Goal: Information Seeking & Learning: Learn about a topic

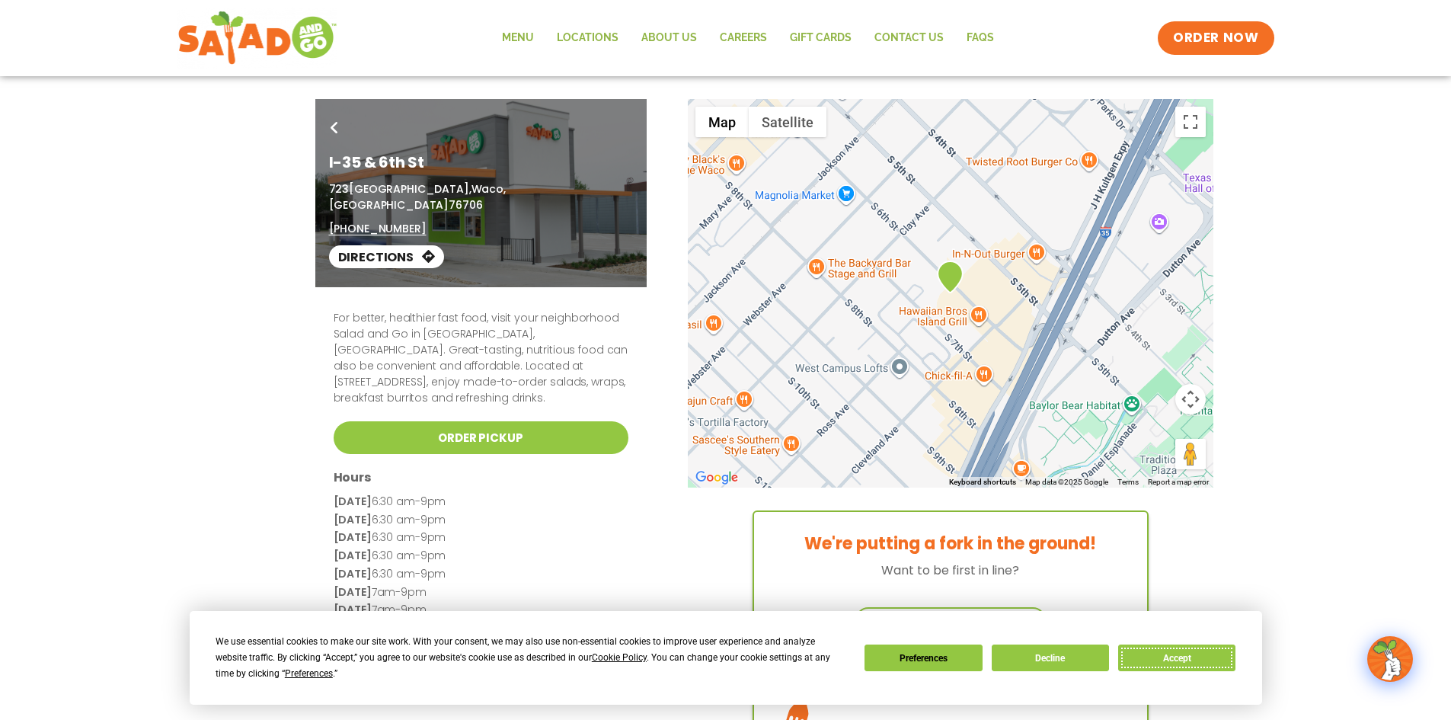
click at [1191, 667] on button "Accept" at bounding box center [1176, 657] width 117 height 27
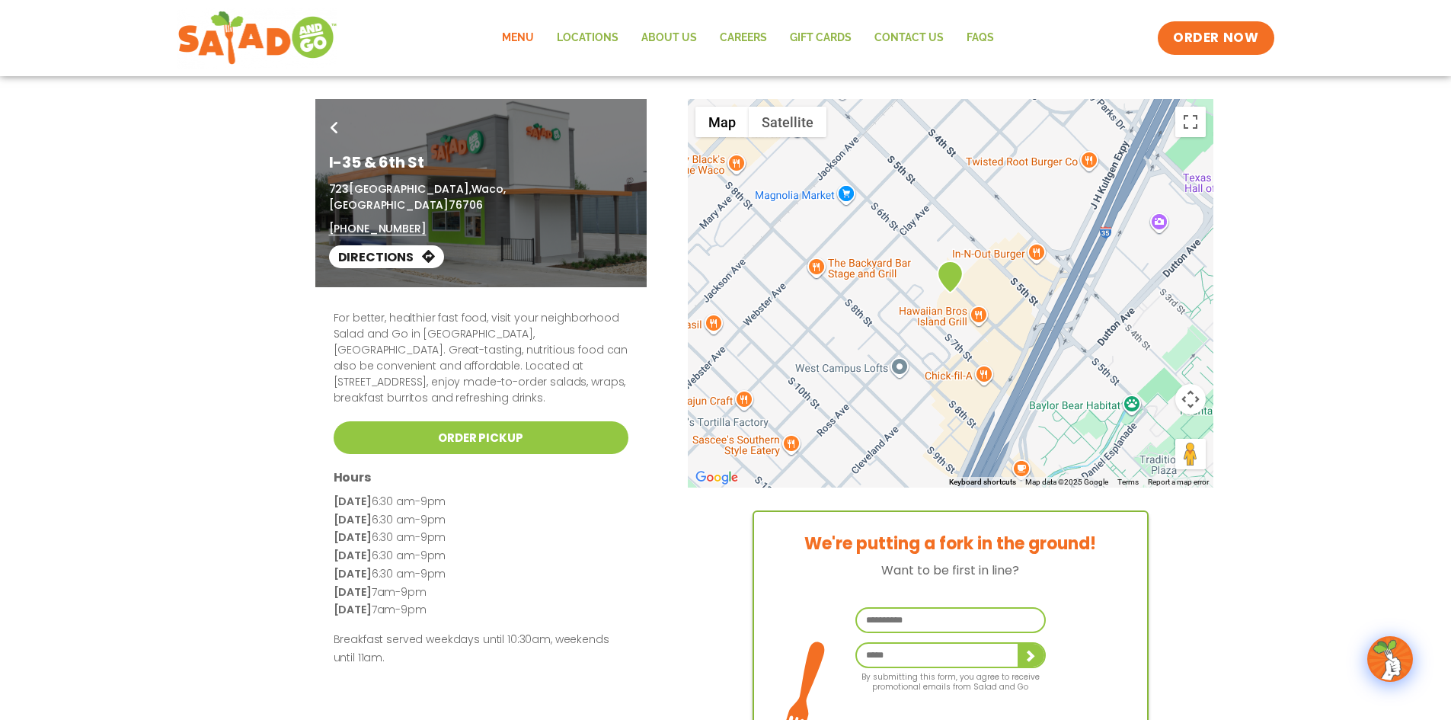
click at [523, 40] on link "Menu" at bounding box center [518, 38] width 55 height 35
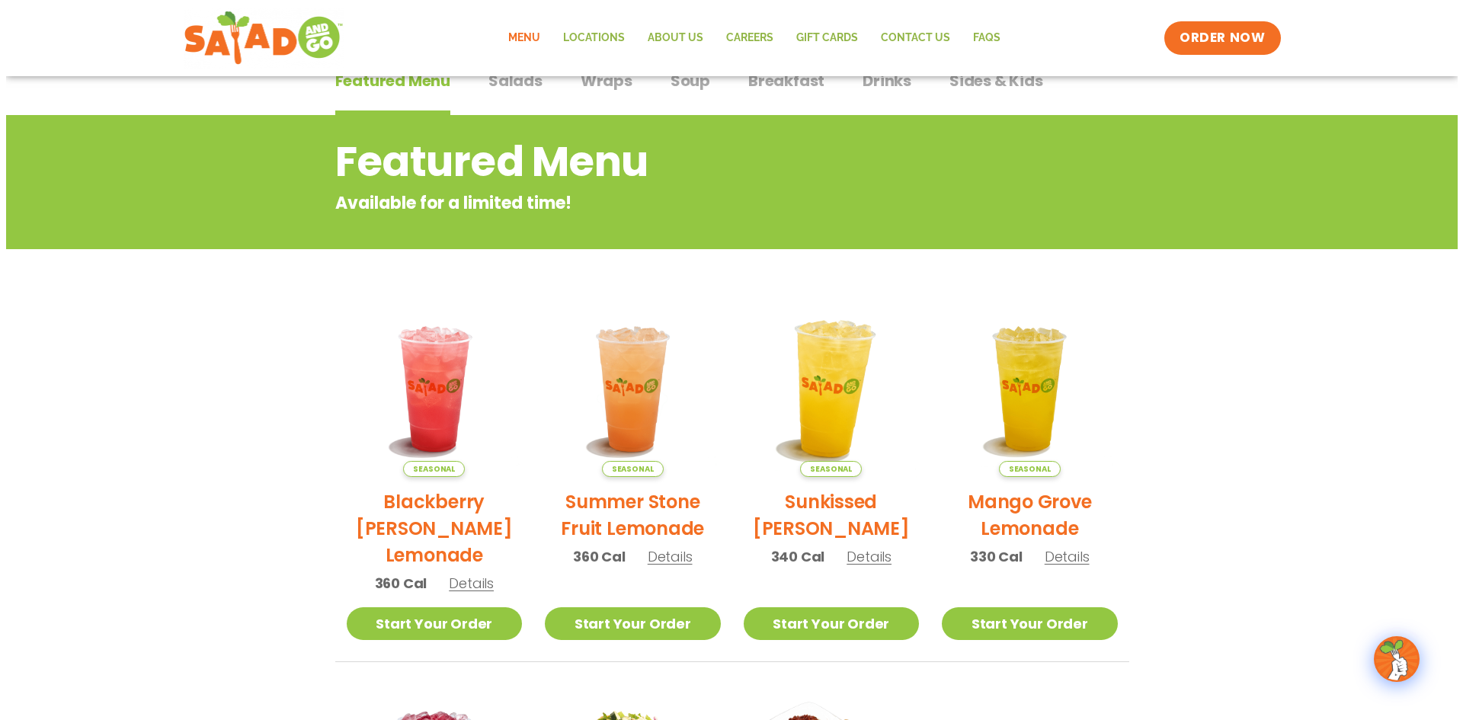
scroll to position [152, 0]
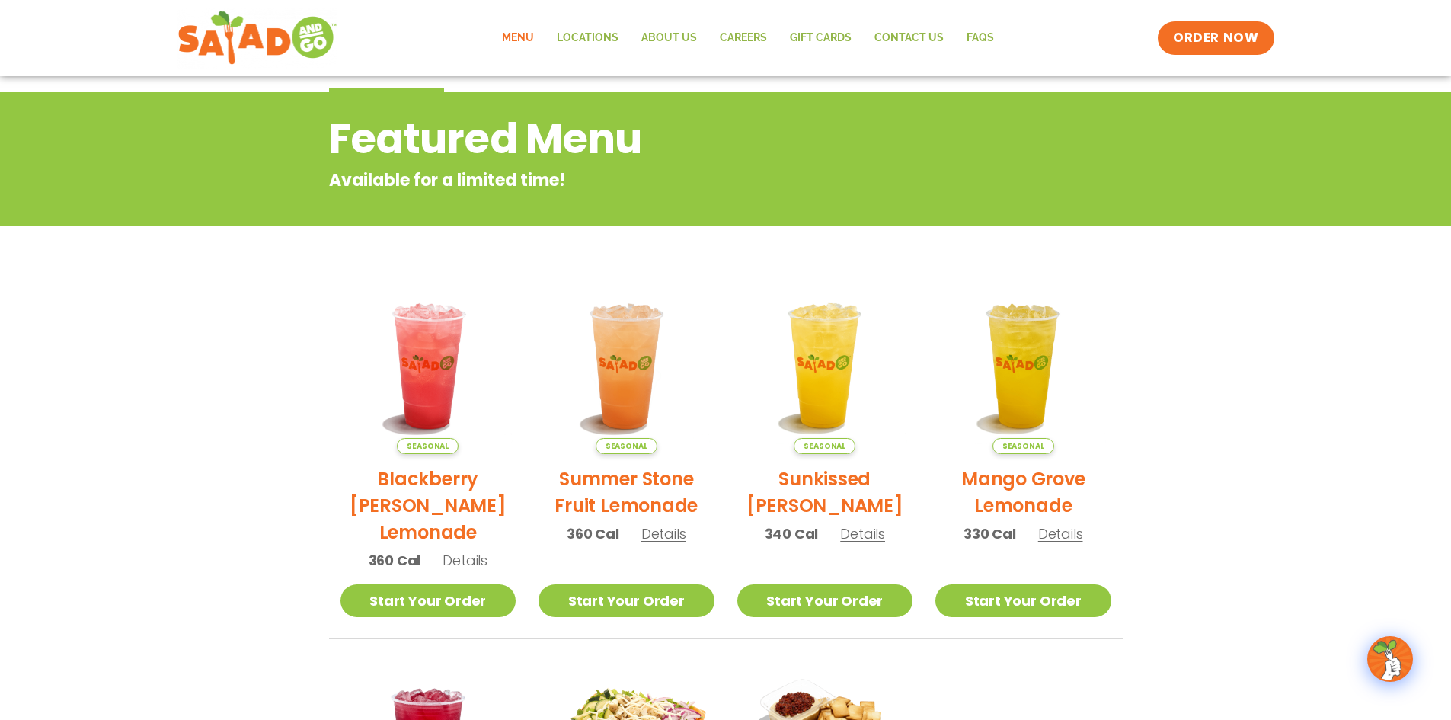
click at [482, 561] on span "Details" at bounding box center [465, 560] width 45 height 19
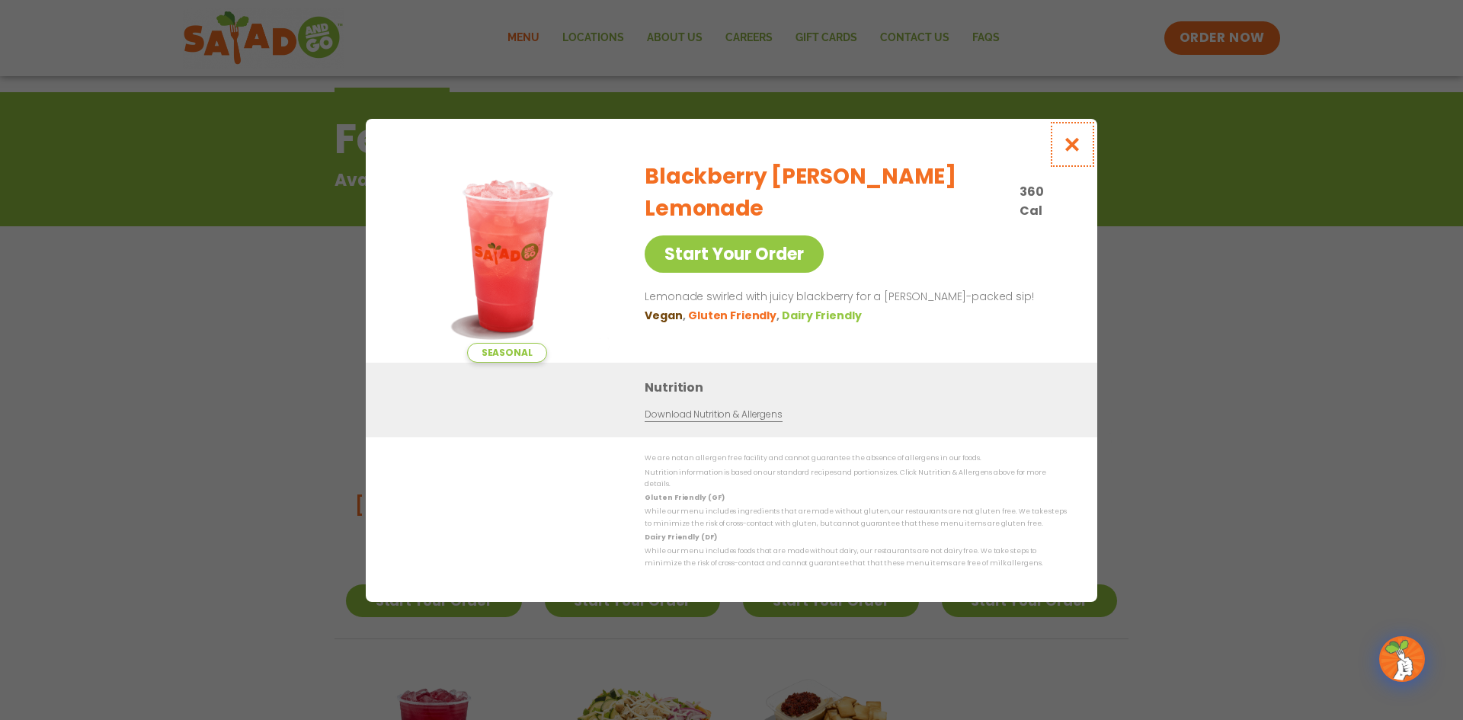
click at [1073, 149] on icon "Close modal" at bounding box center [1072, 144] width 19 height 16
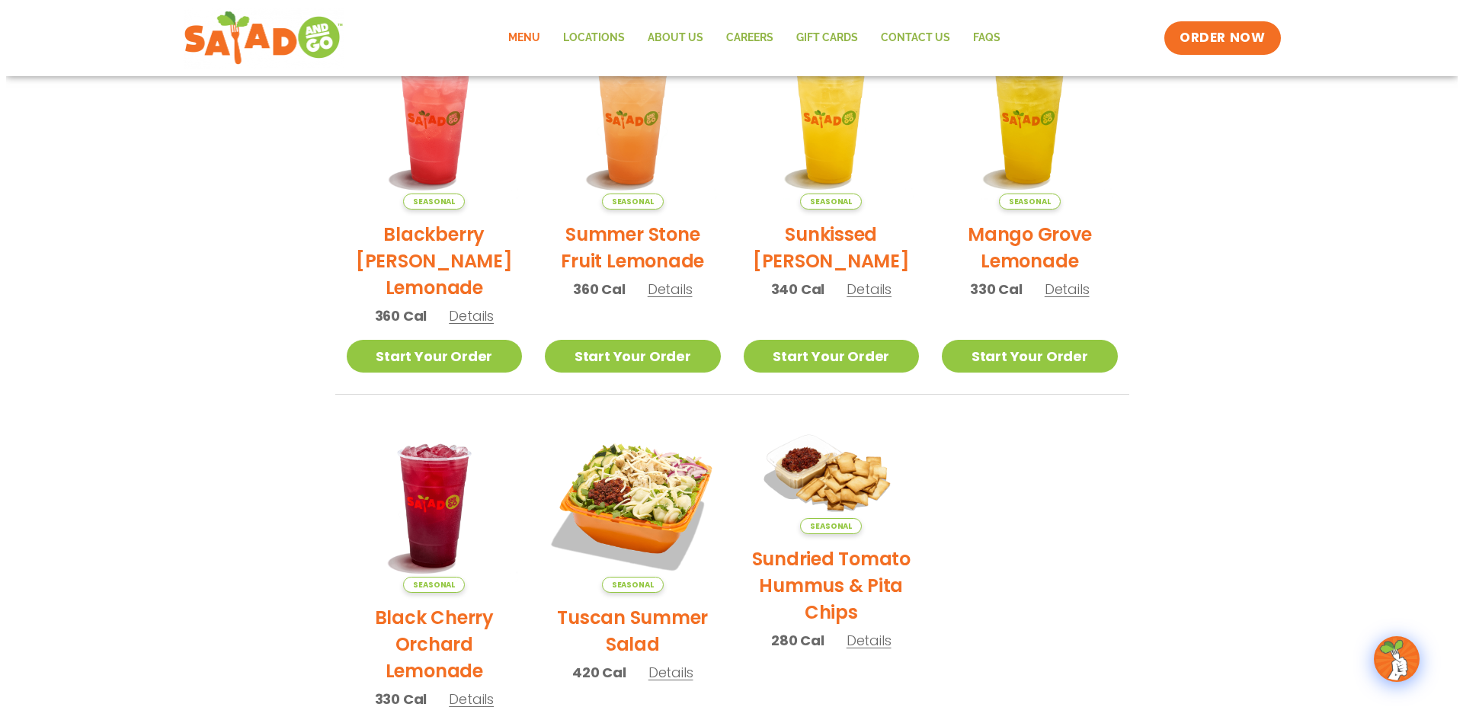
scroll to position [473, 0]
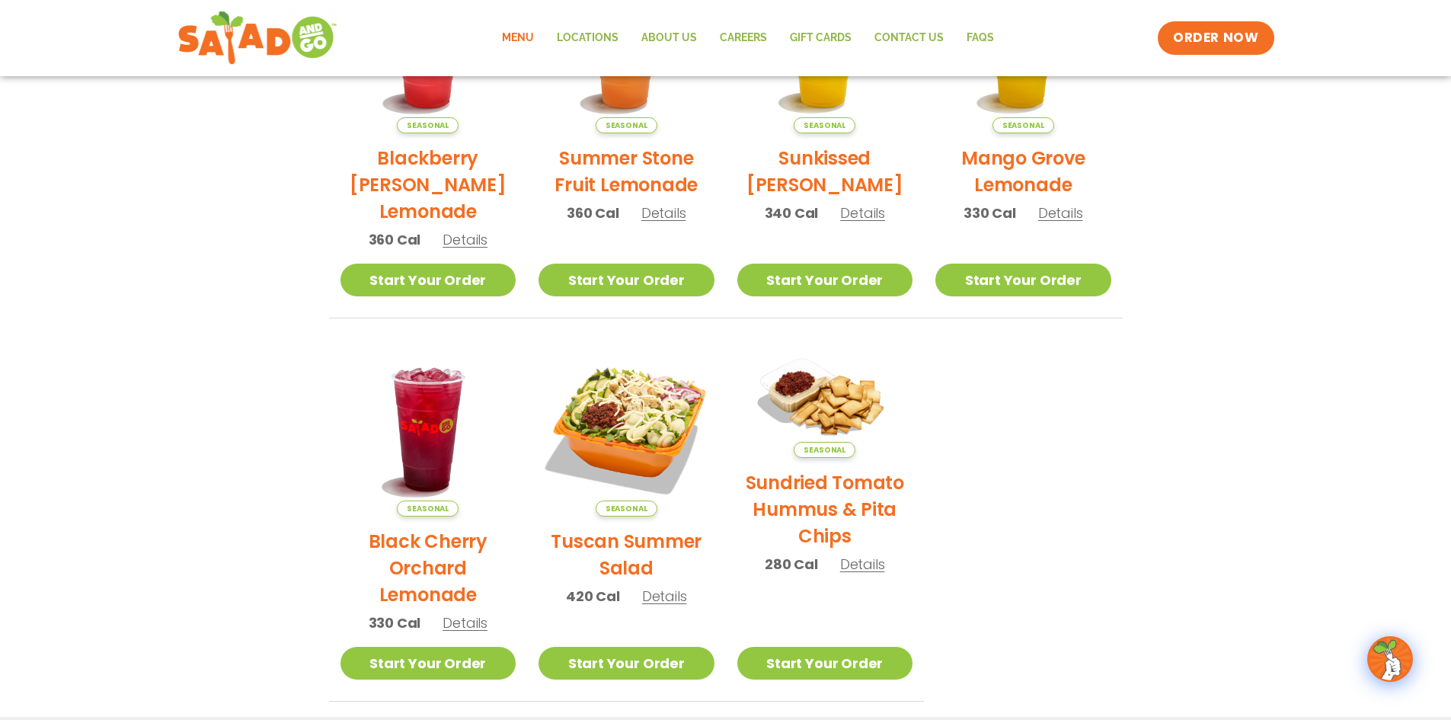
click at [459, 621] on span "Details" at bounding box center [465, 622] width 45 height 19
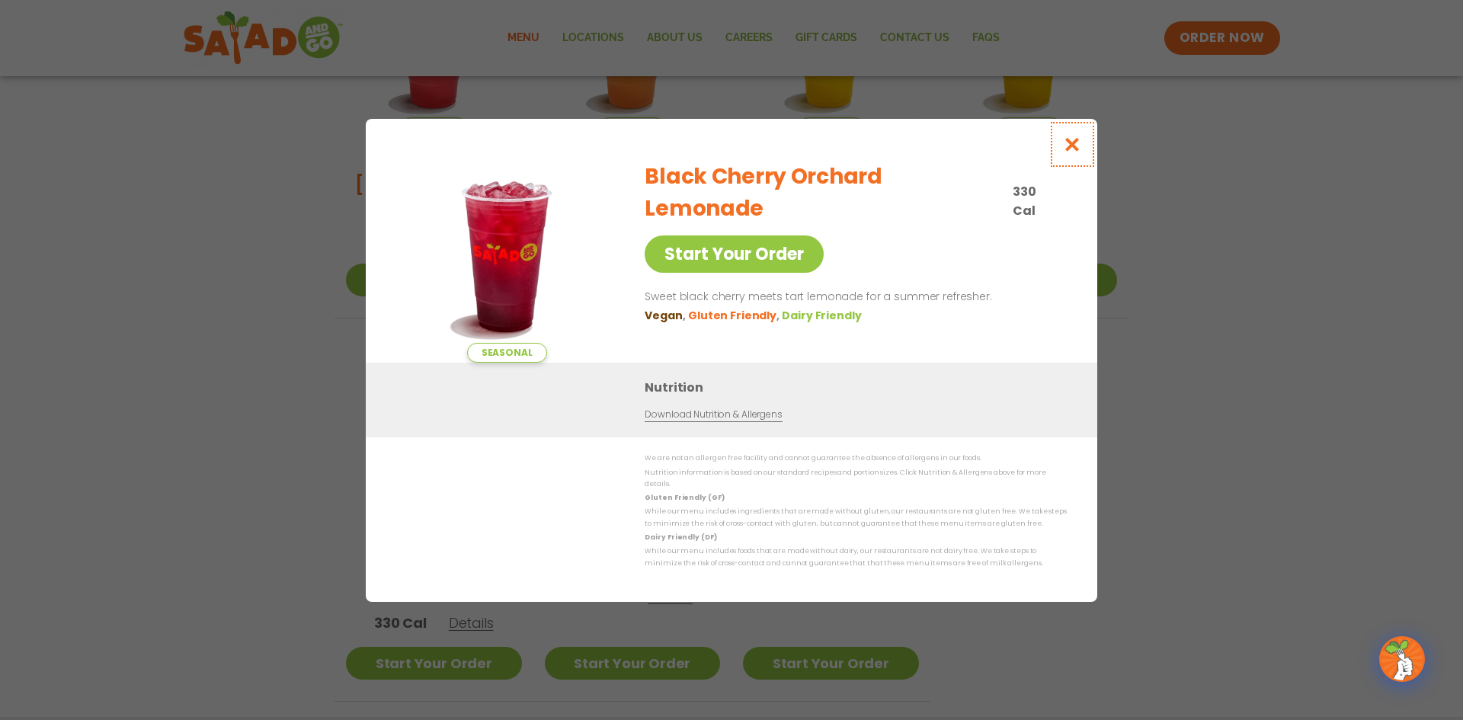
click at [1082, 132] on button "Close modal" at bounding box center [1072, 144] width 50 height 51
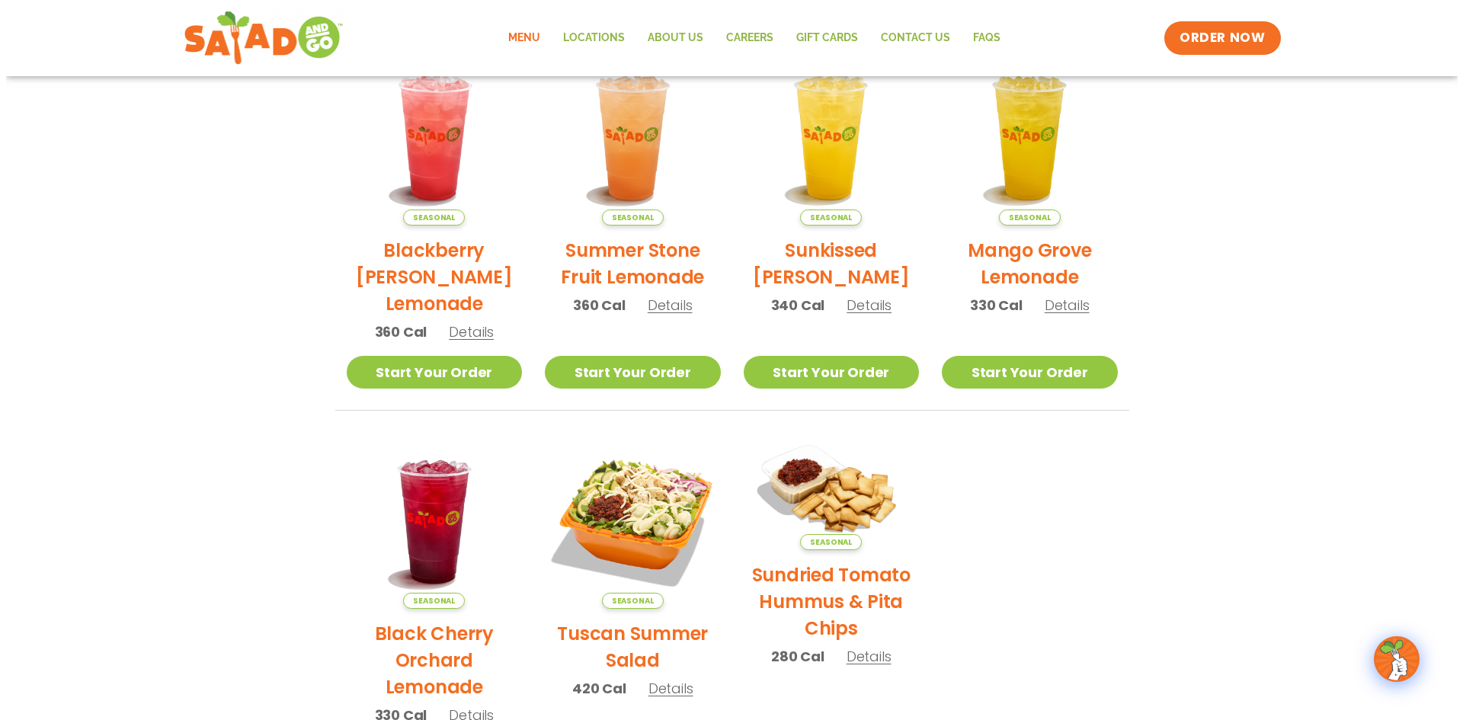
scroll to position [457, 0]
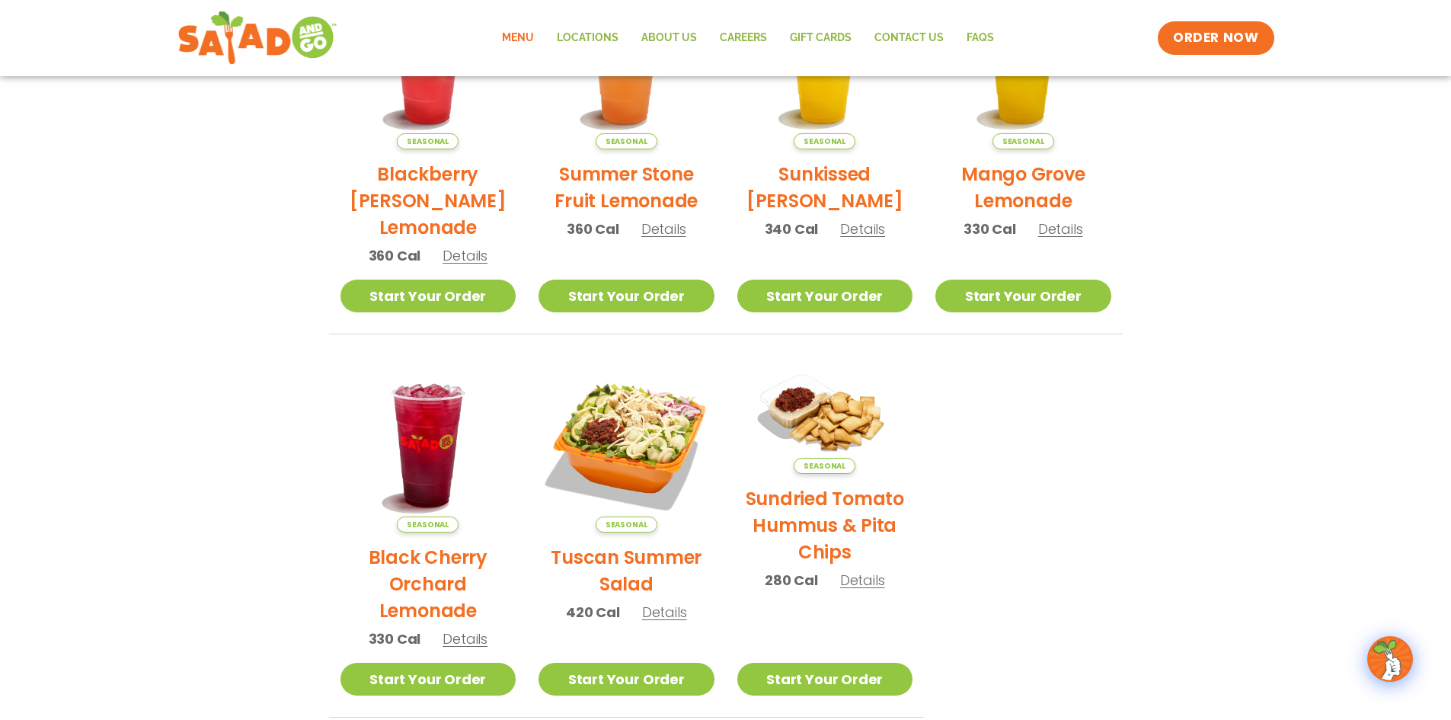
click at [673, 619] on span "Details" at bounding box center [664, 612] width 45 height 19
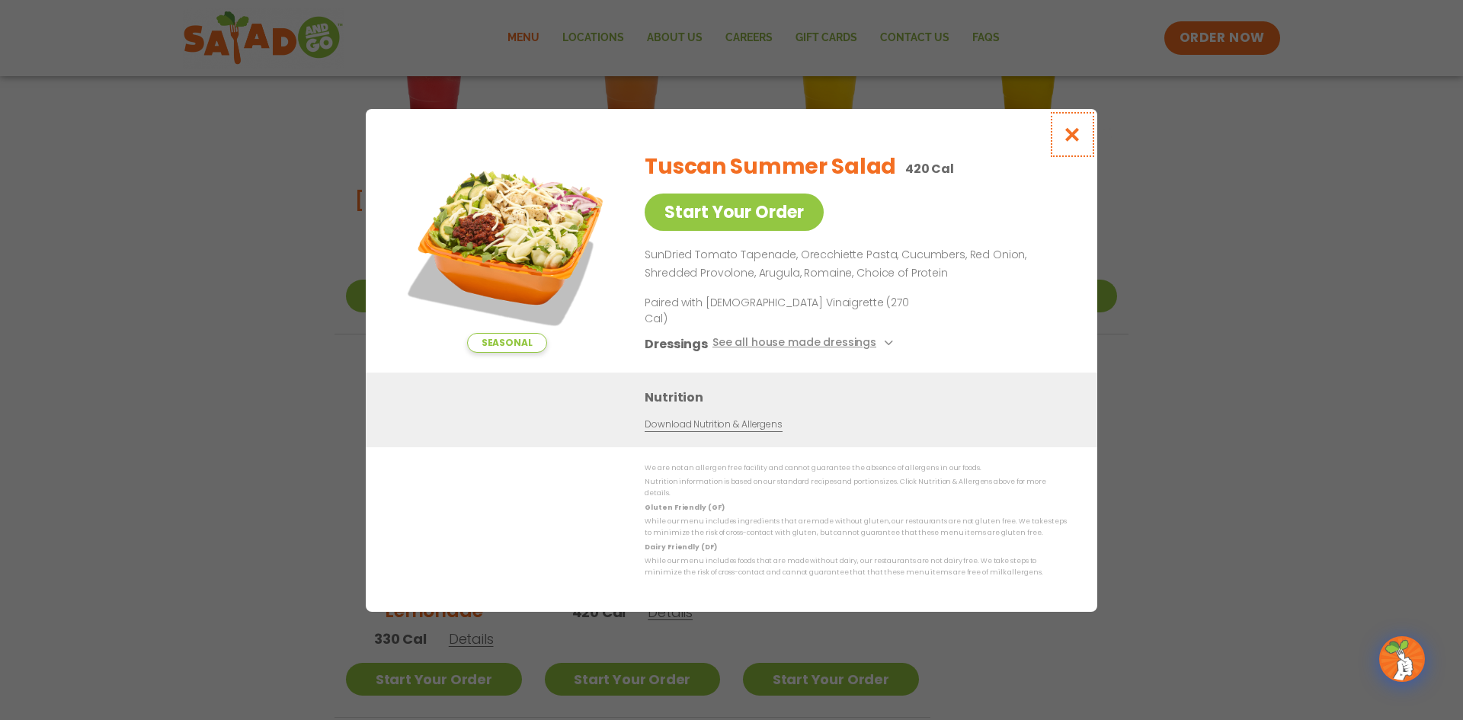
click at [1067, 142] on icon "Close modal" at bounding box center [1072, 134] width 19 height 16
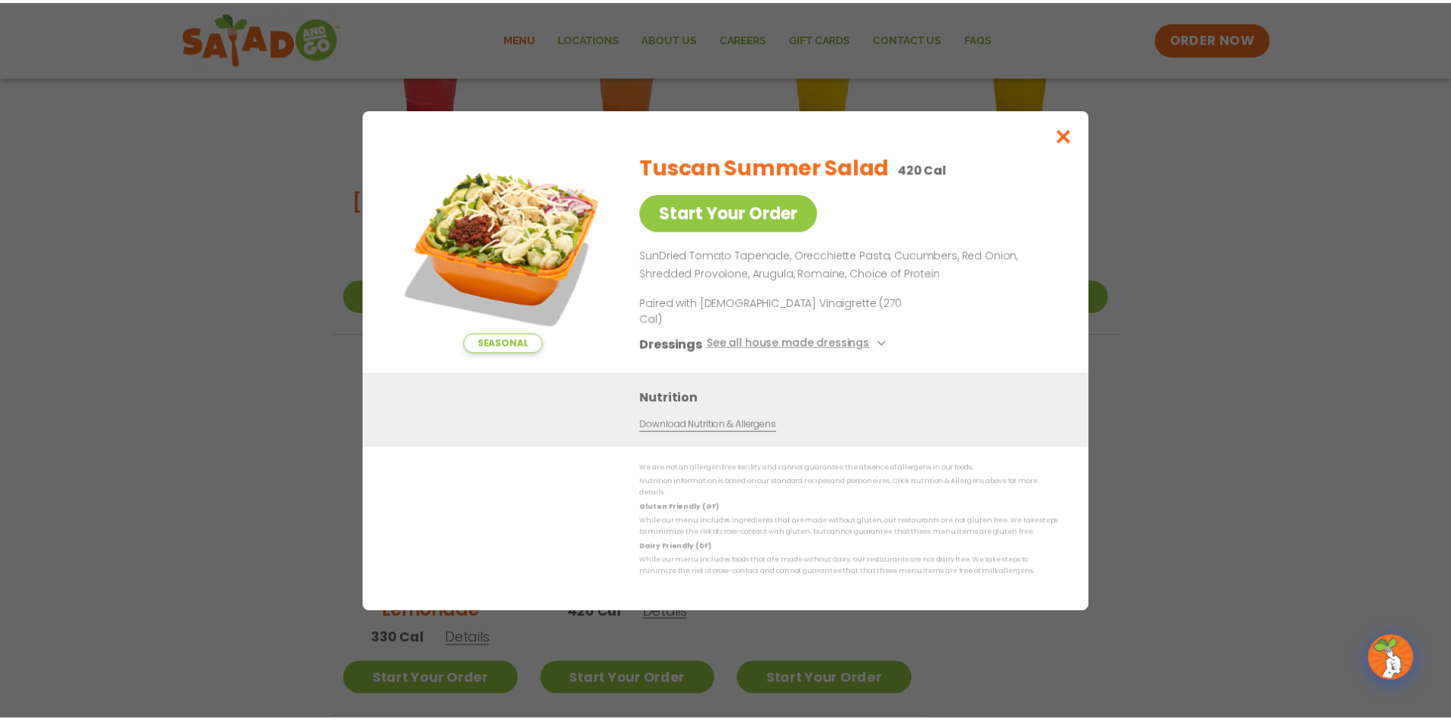
scroll to position [455, 0]
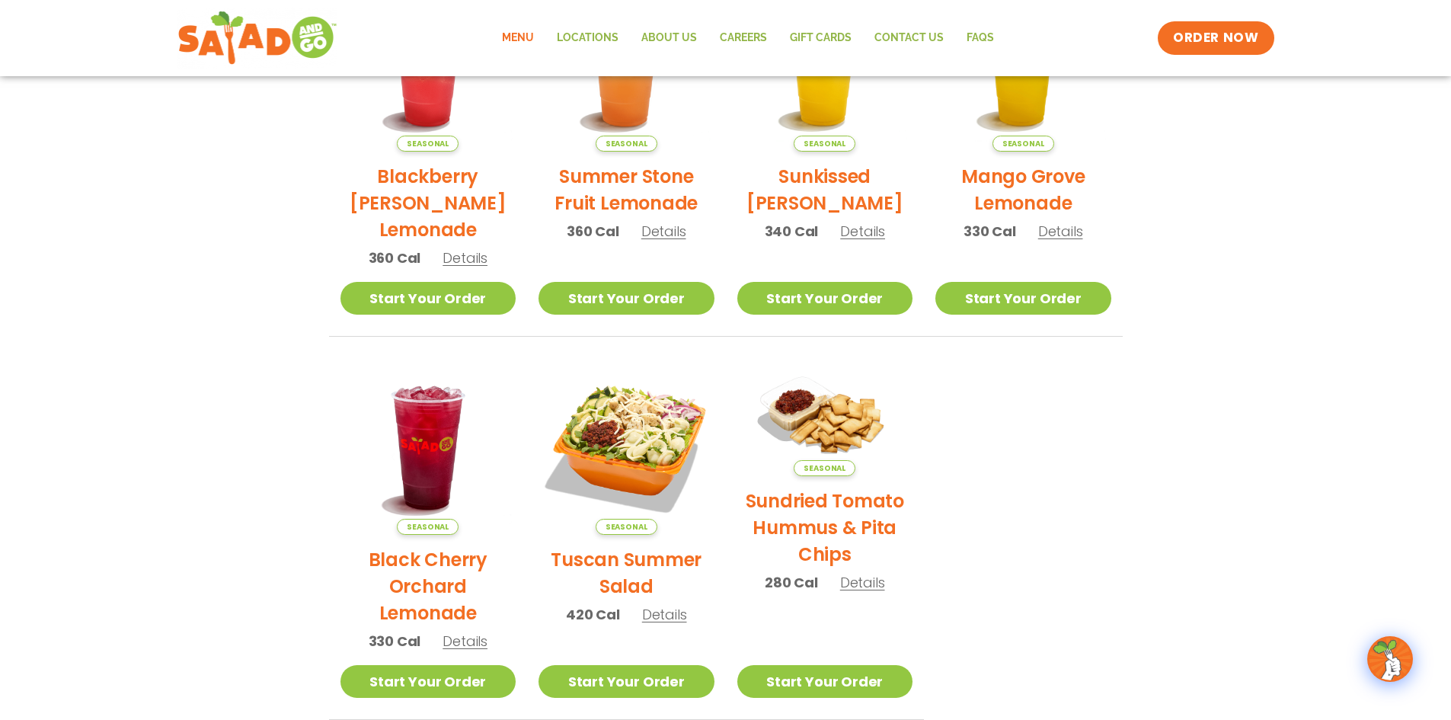
click at [866, 584] on span "Details" at bounding box center [862, 582] width 45 height 19
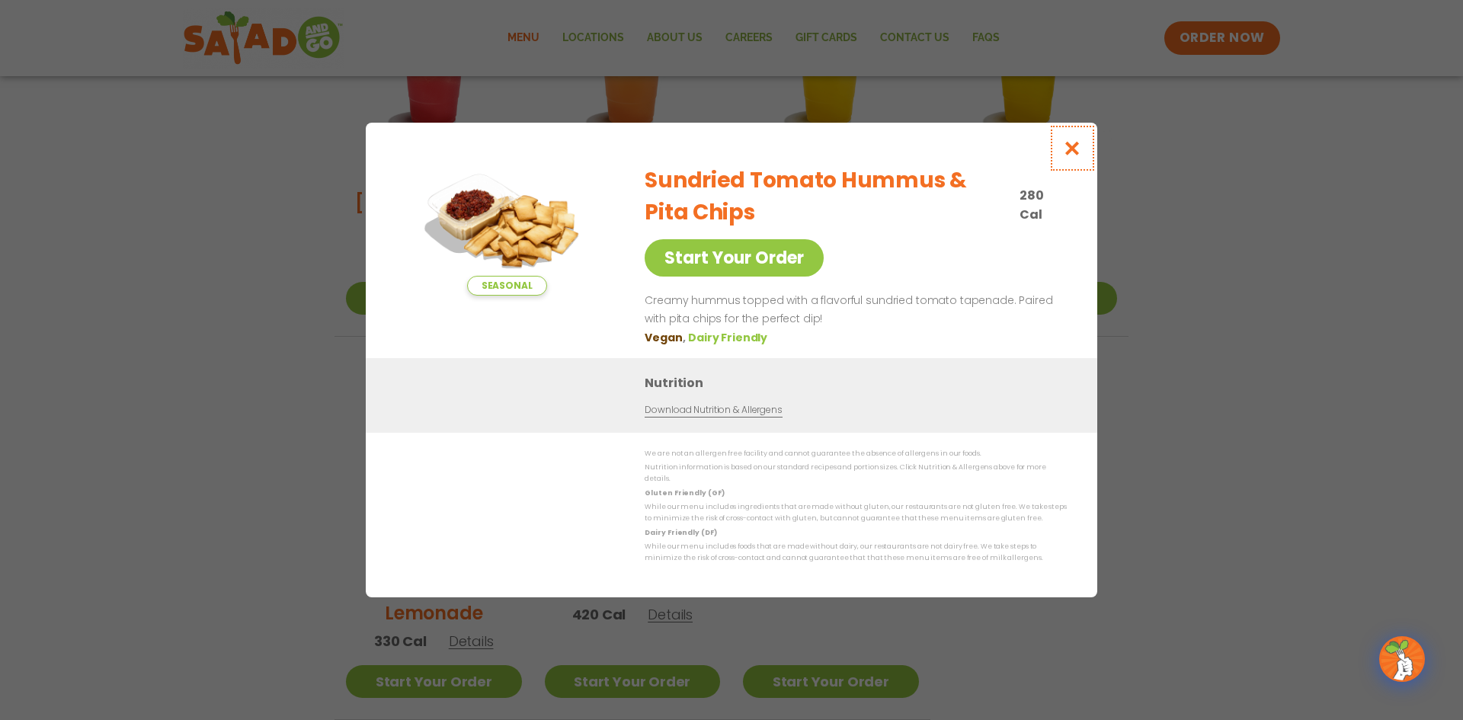
click at [1070, 155] on icon "Close modal" at bounding box center [1072, 148] width 19 height 16
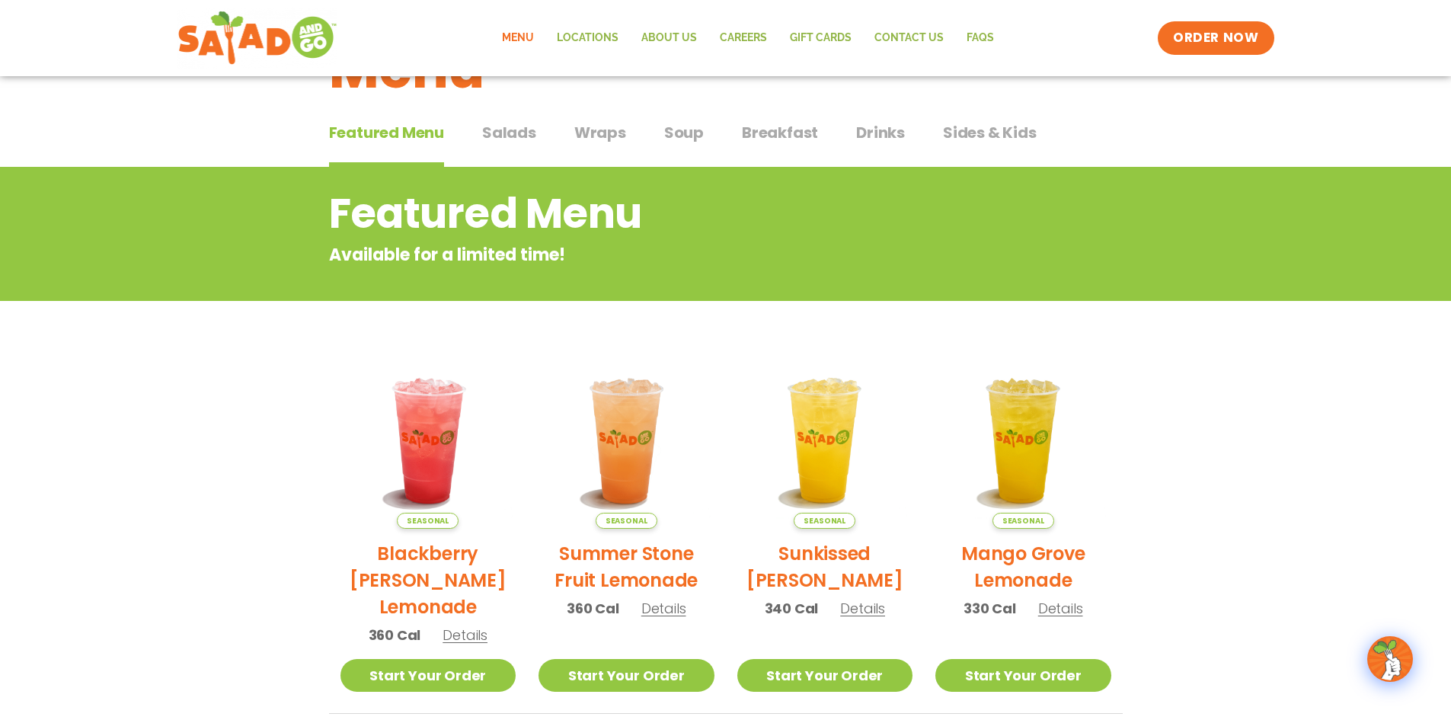
scroll to position [74, 0]
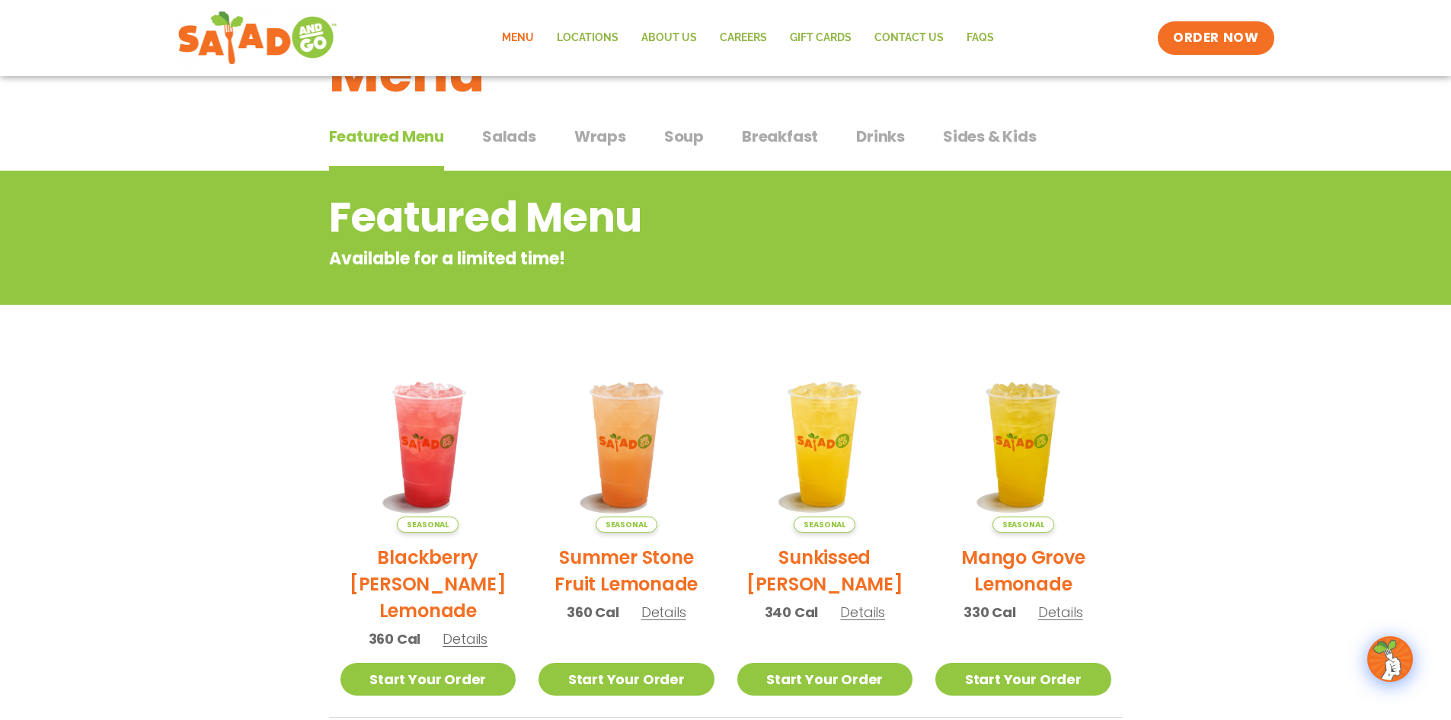
click at [513, 139] on span "Salads" at bounding box center [509, 136] width 54 height 23
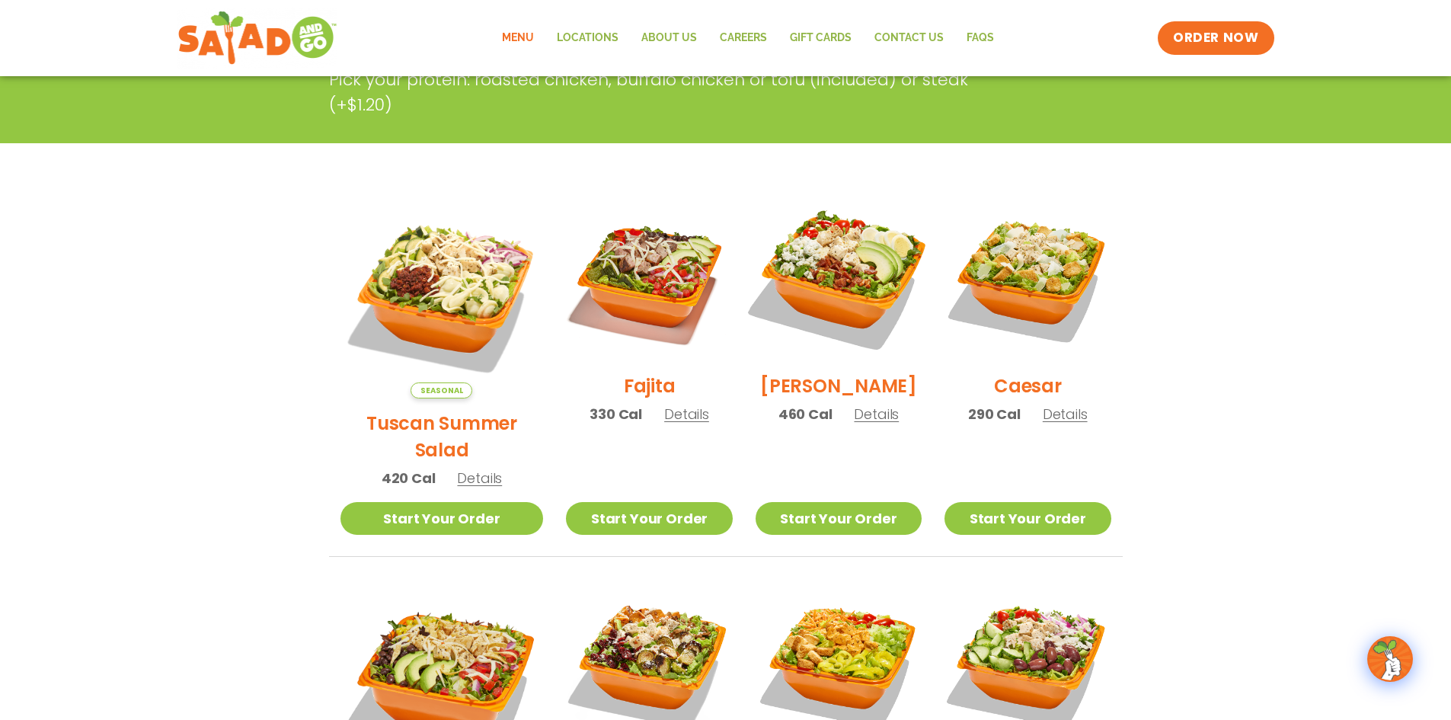
scroll to position [302, 0]
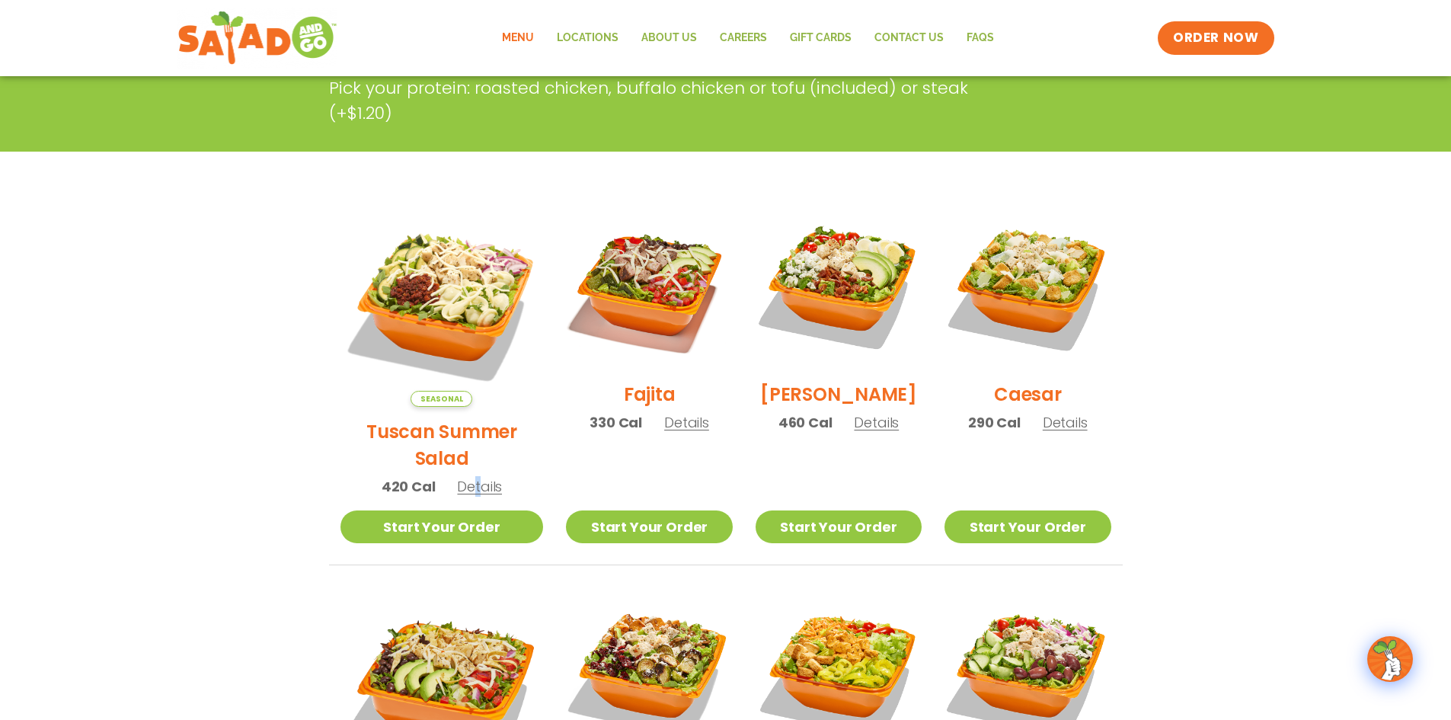
click at [464, 477] on span "Details" at bounding box center [479, 486] width 45 height 19
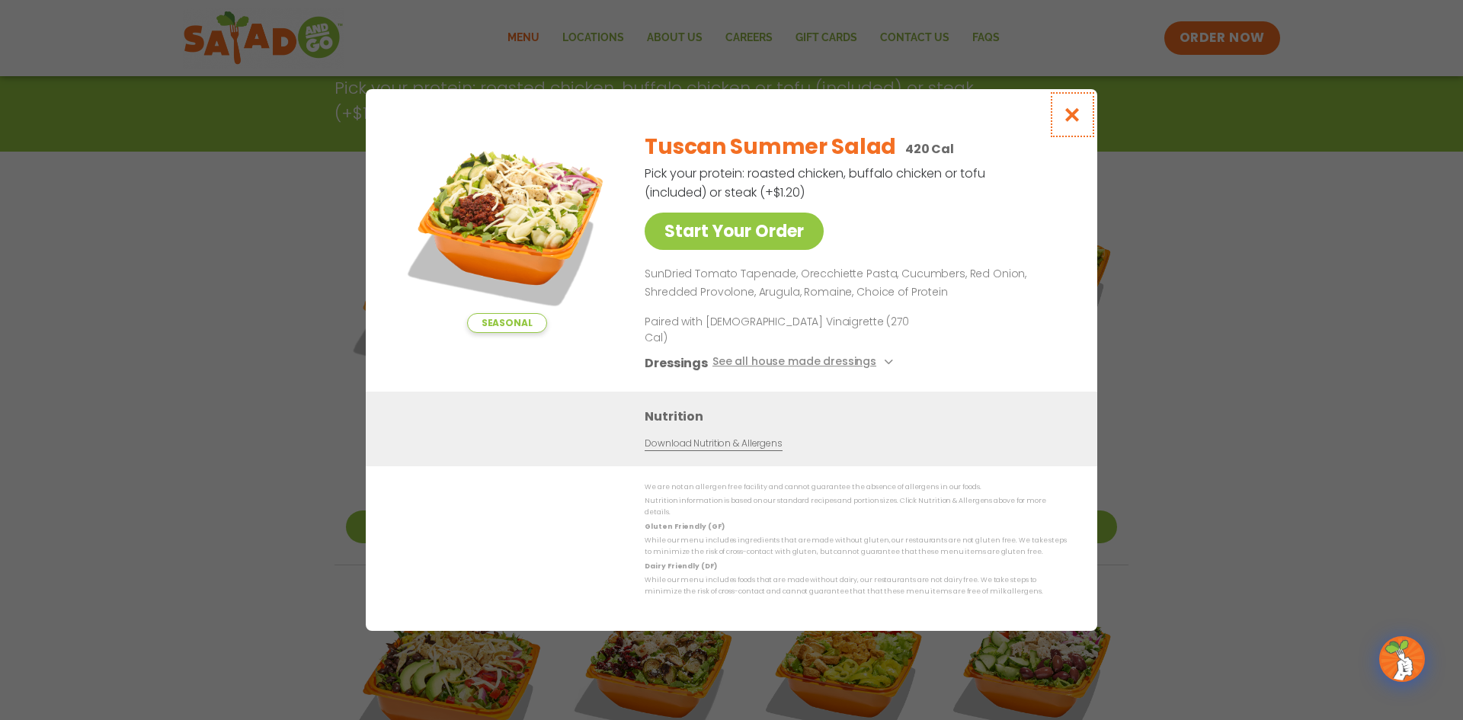
click at [1072, 123] on icon "Close modal" at bounding box center [1072, 115] width 19 height 16
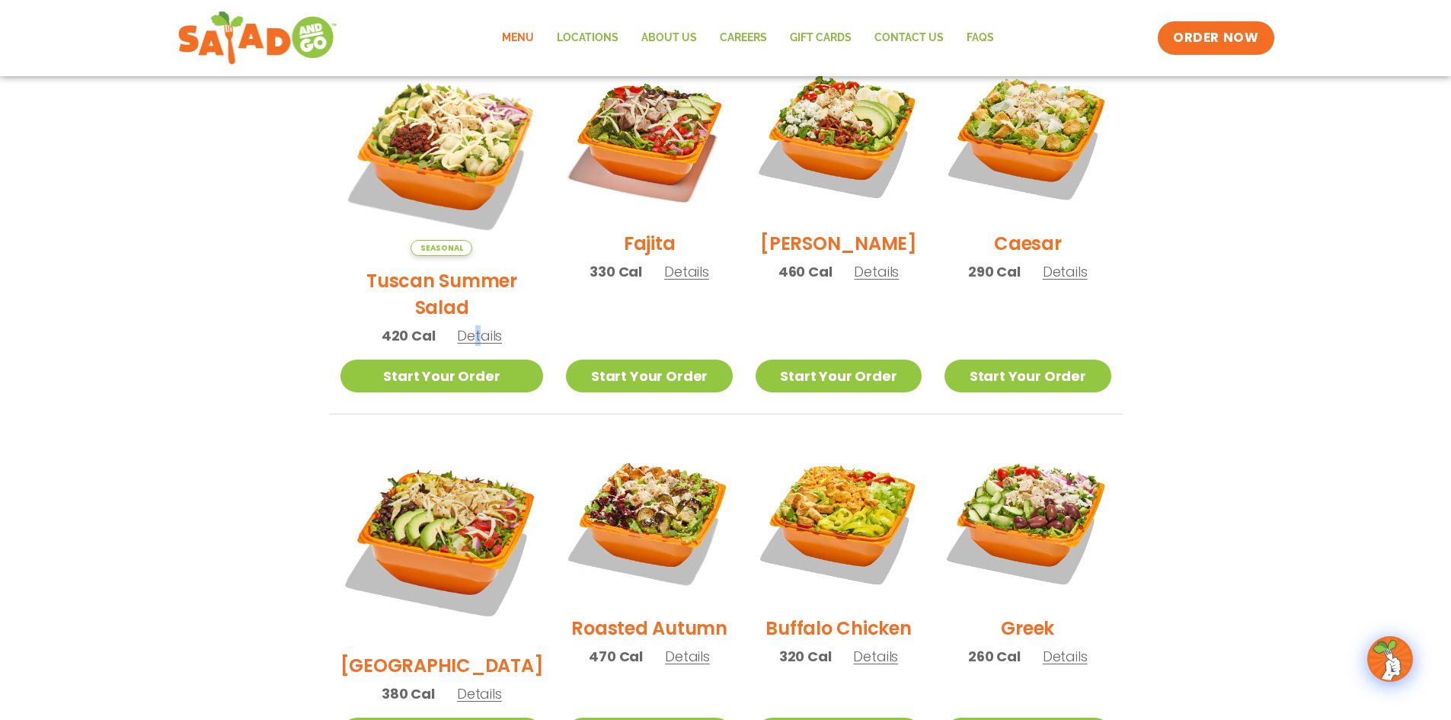
scroll to position [455, 0]
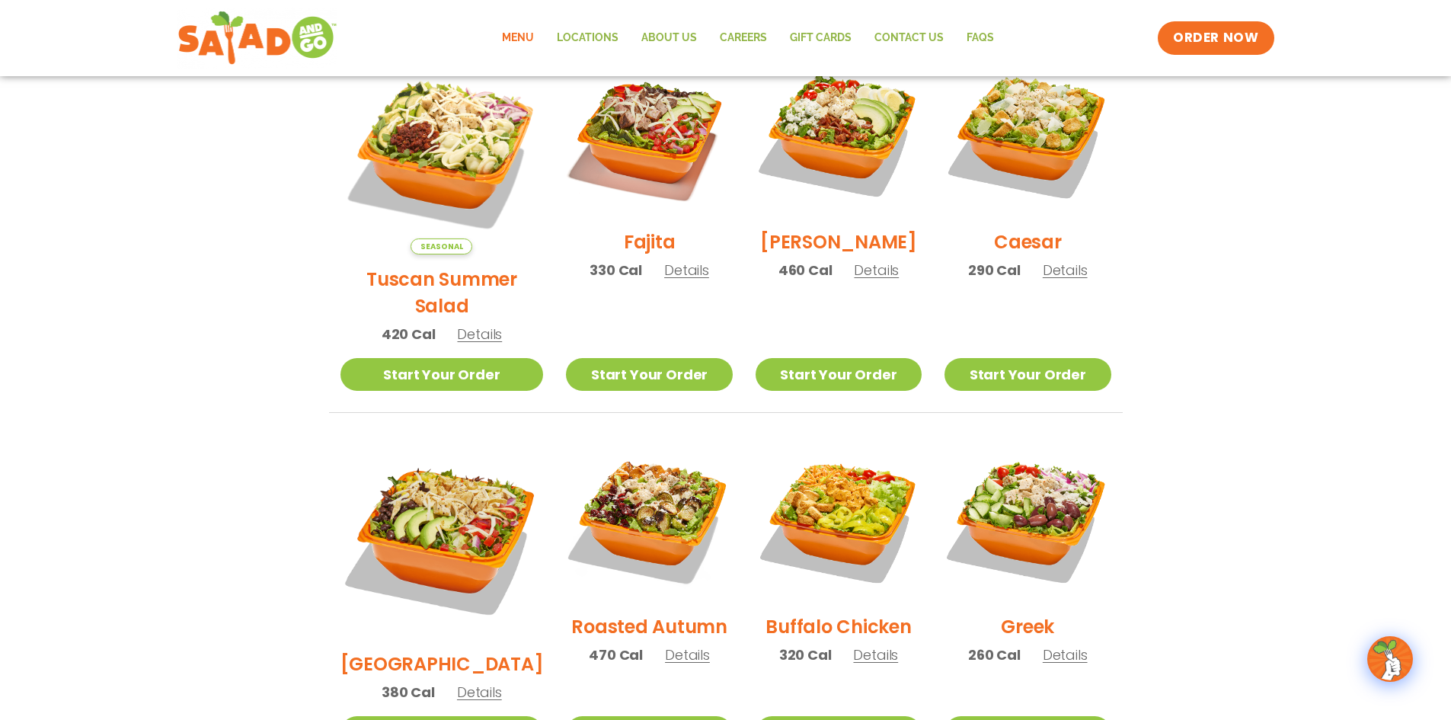
click at [470, 683] on span "Details" at bounding box center [479, 692] width 45 height 19
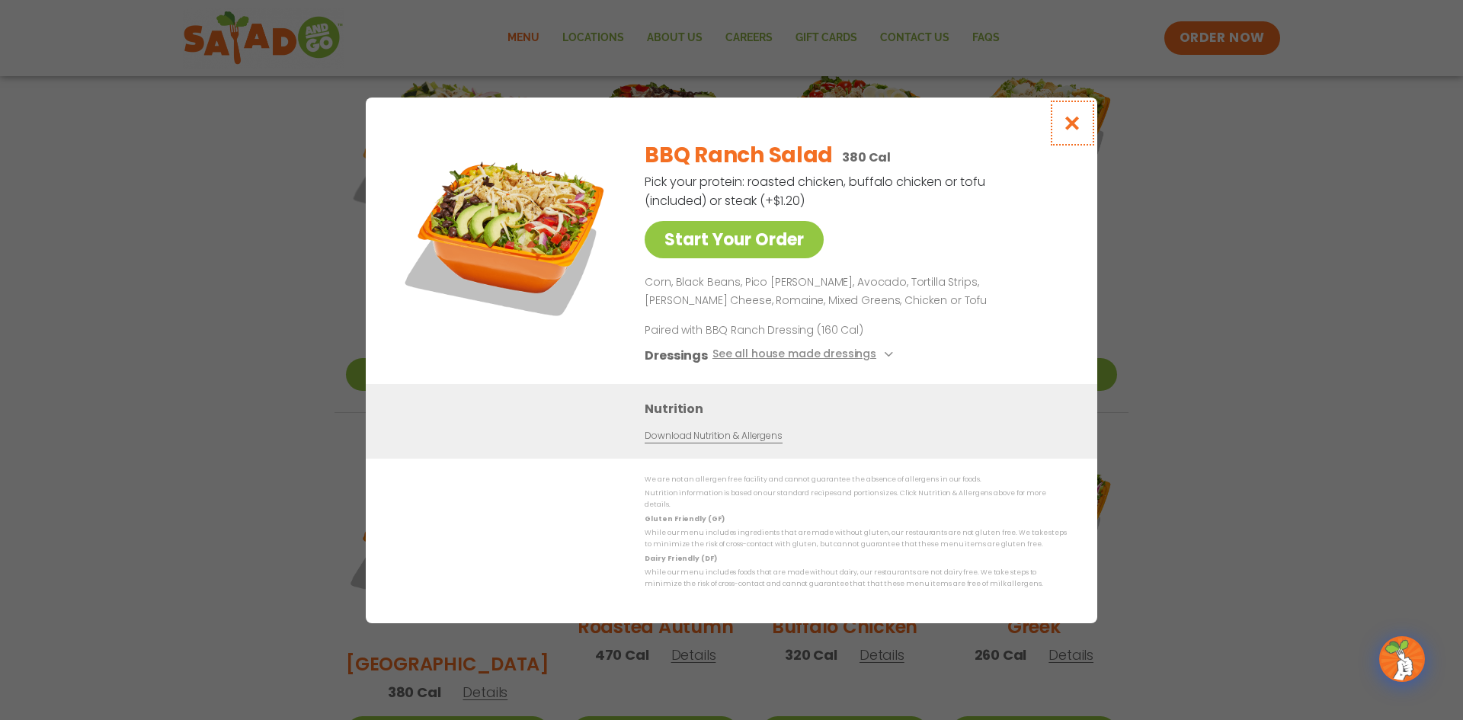
click at [1072, 127] on icon "Close modal" at bounding box center [1072, 123] width 19 height 16
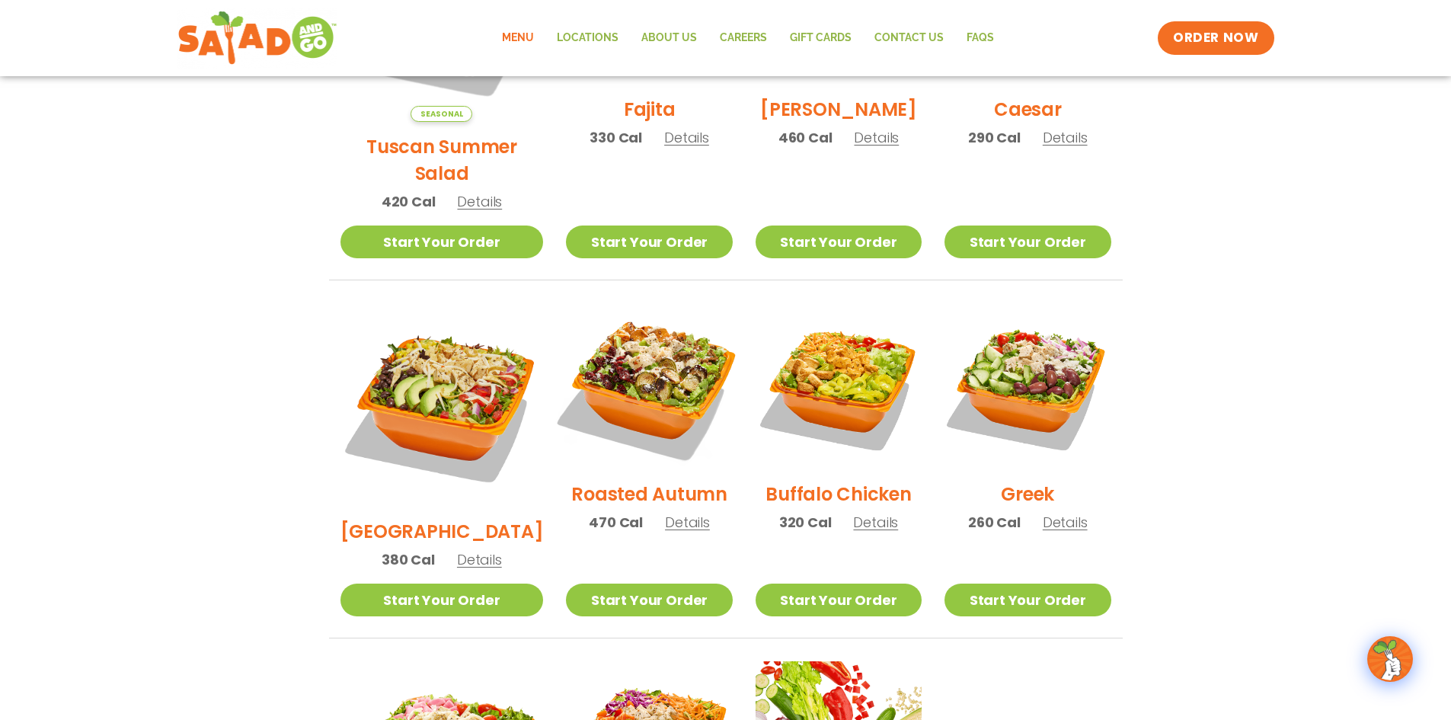
scroll to position [607, 0]
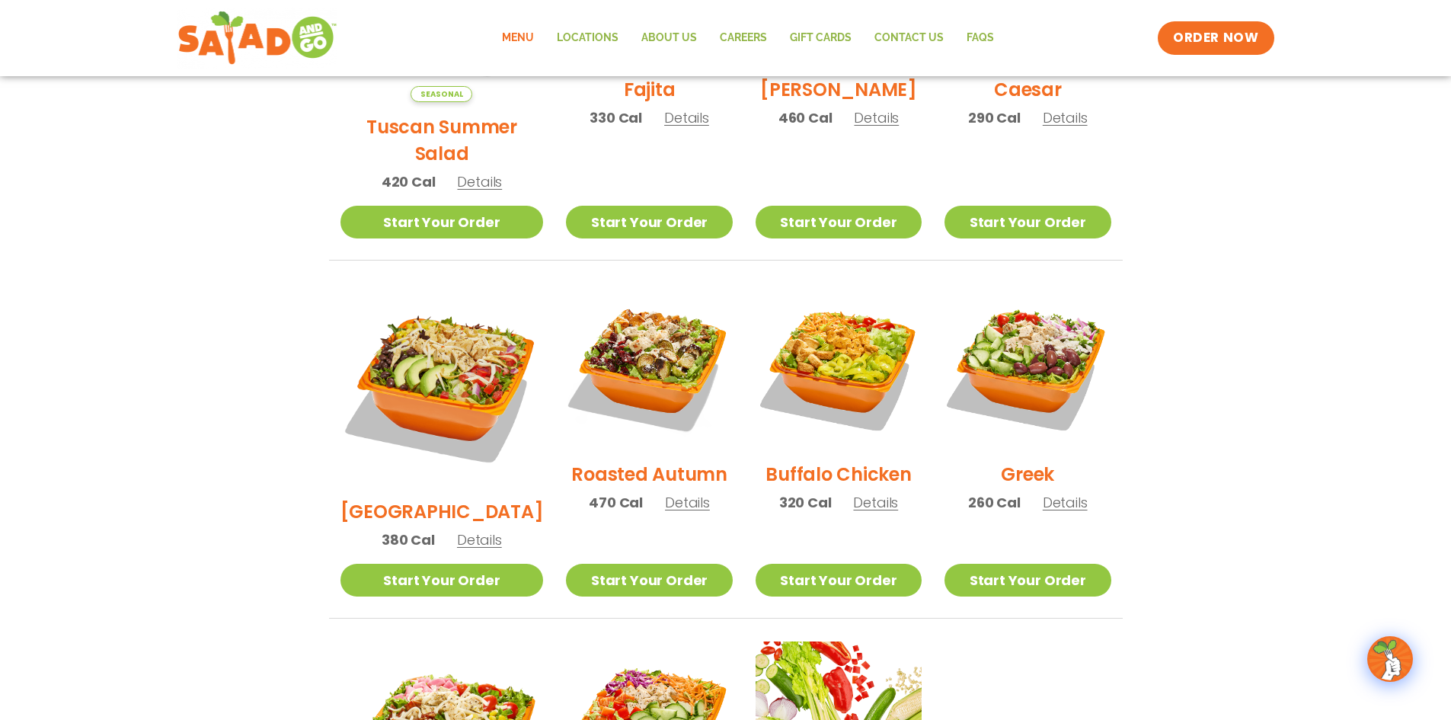
click at [667, 493] on span "Details" at bounding box center [687, 502] width 45 height 19
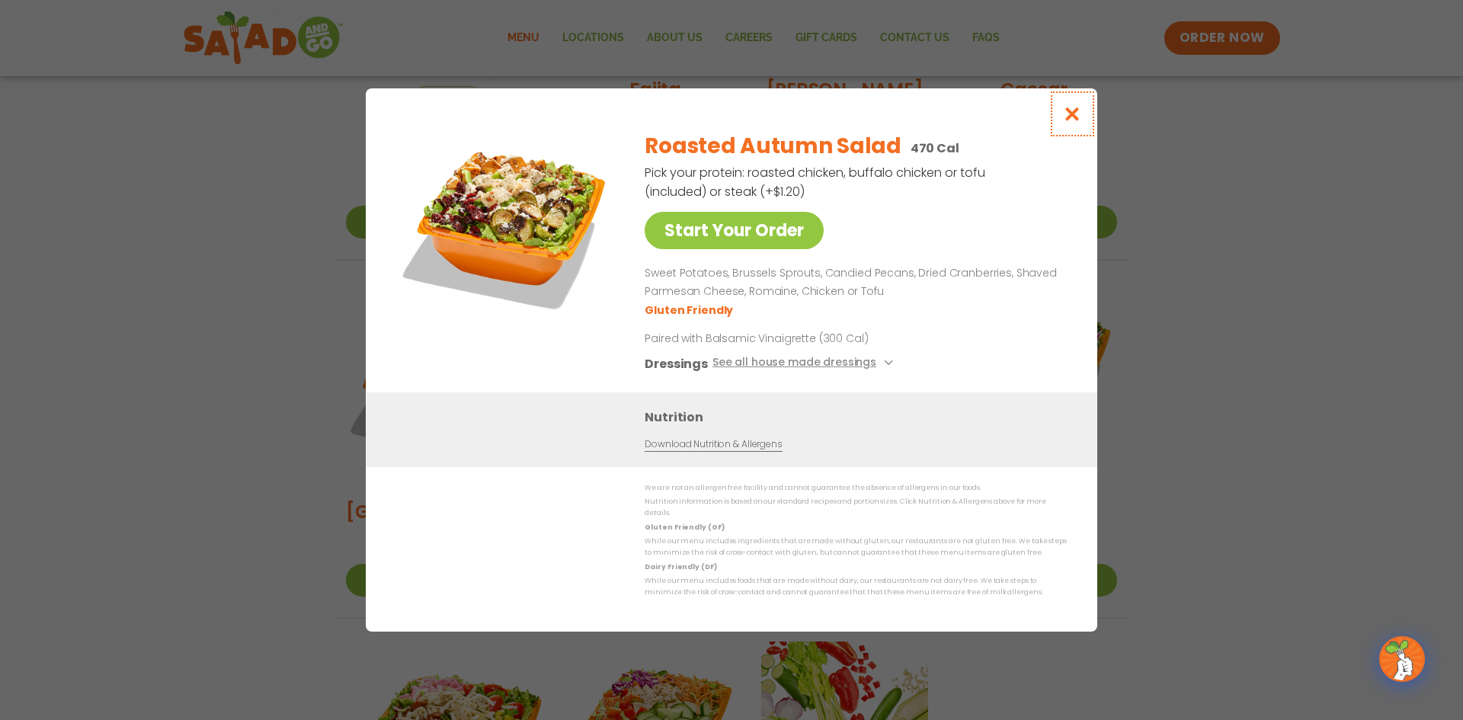
click at [1068, 121] on icon "Close modal" at bounding box center [1072, 114] width 19 height 16
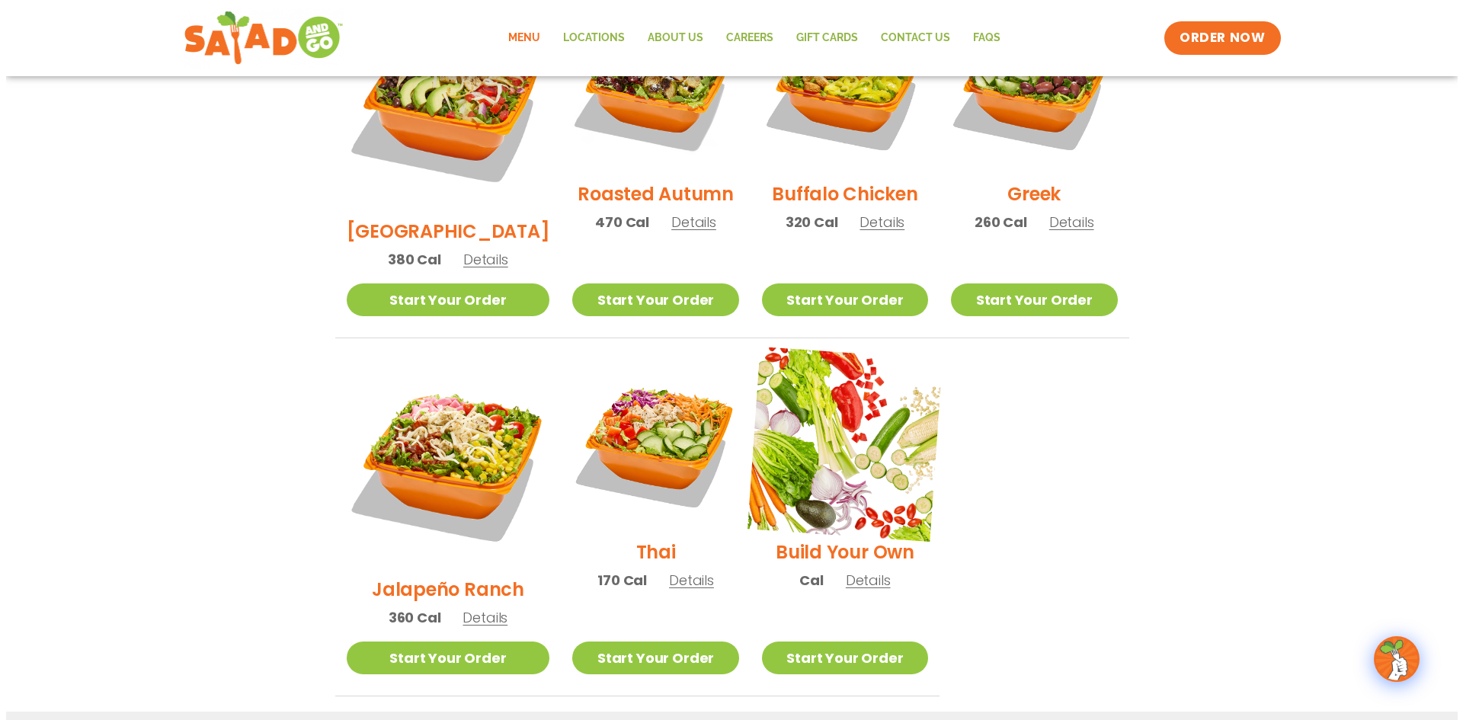
scroll to position [912, 0]
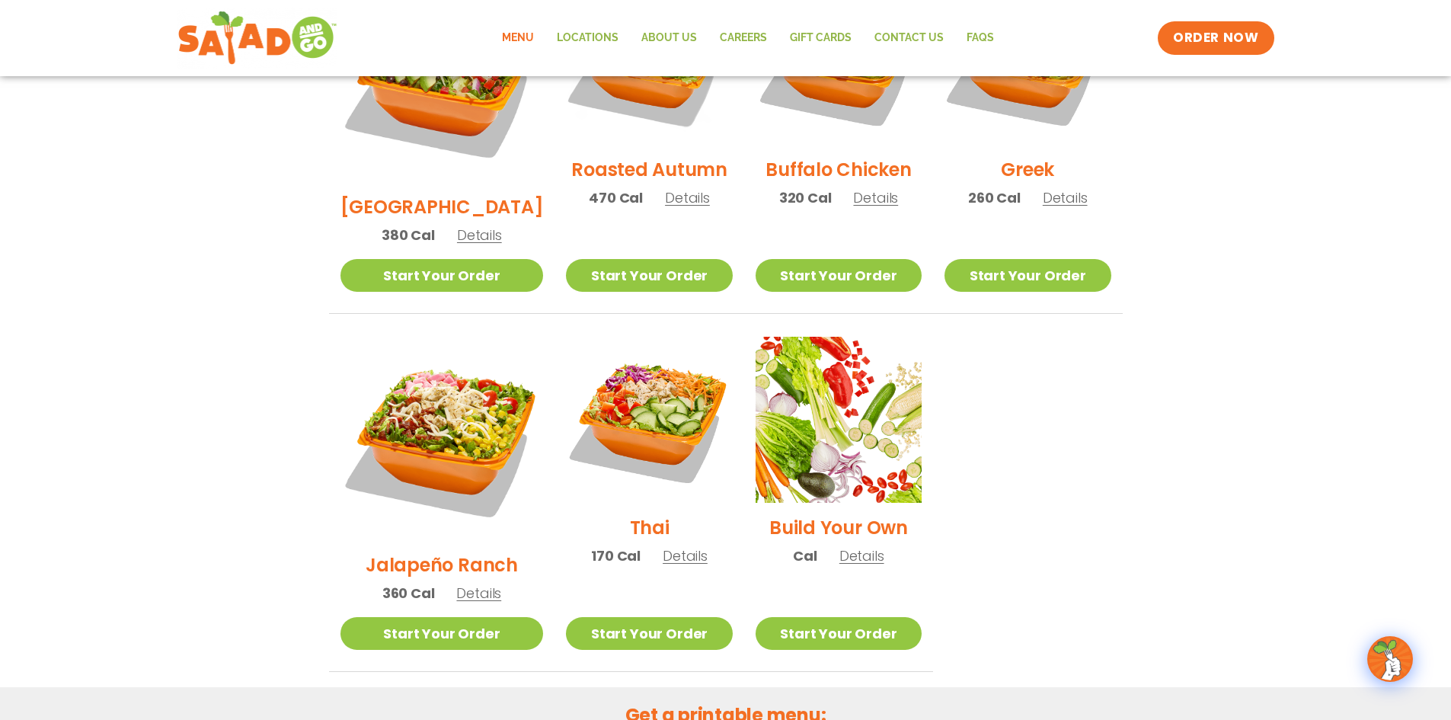
click at [851, 546] on span "Details" at bounding box center [861, 555] width 45 height 19
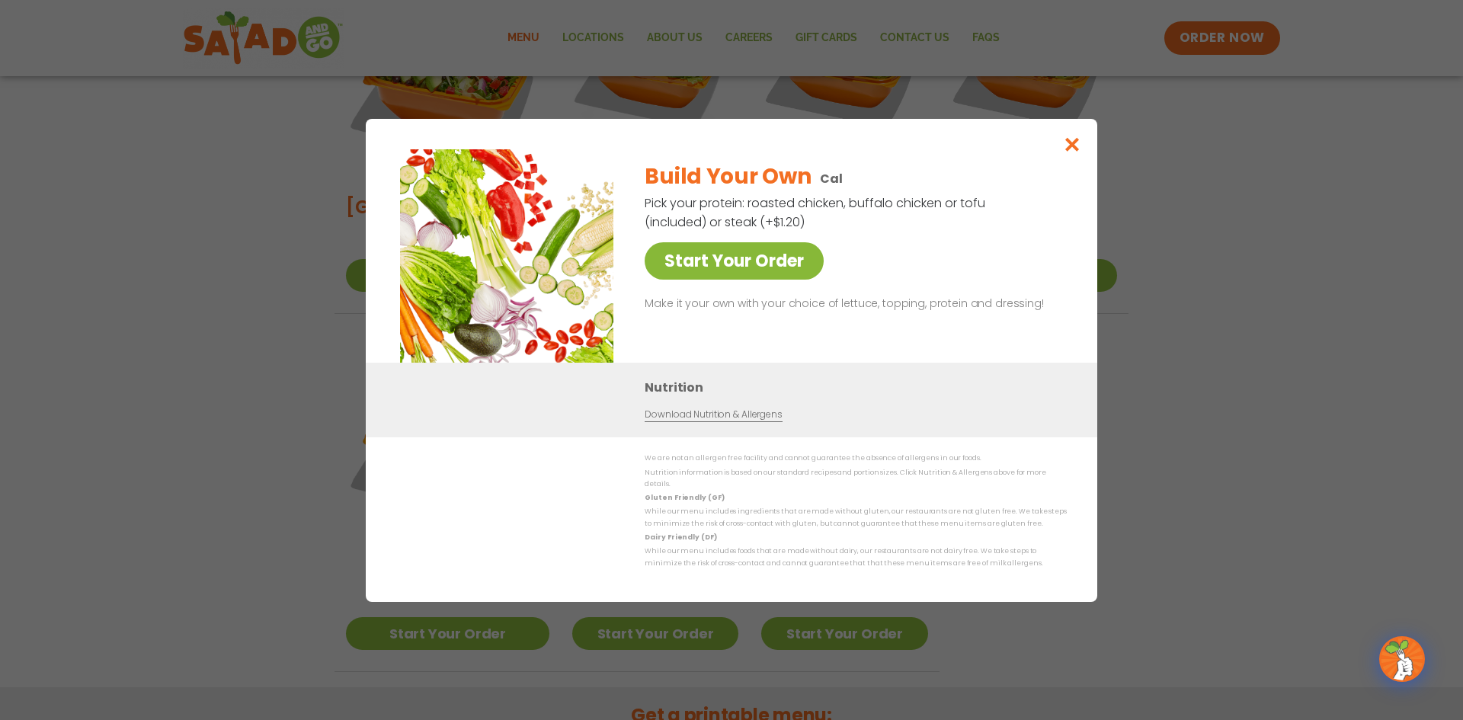
click at [760, 280] on link "Start Your Order" at bounding box center [733, 260] width 179 height 37
click at [772, 257] on link "Start Your Order" at bounding box center [733, 260] width 179 height 37
